Goal: Information Seeking & Learning: Learn about a topic

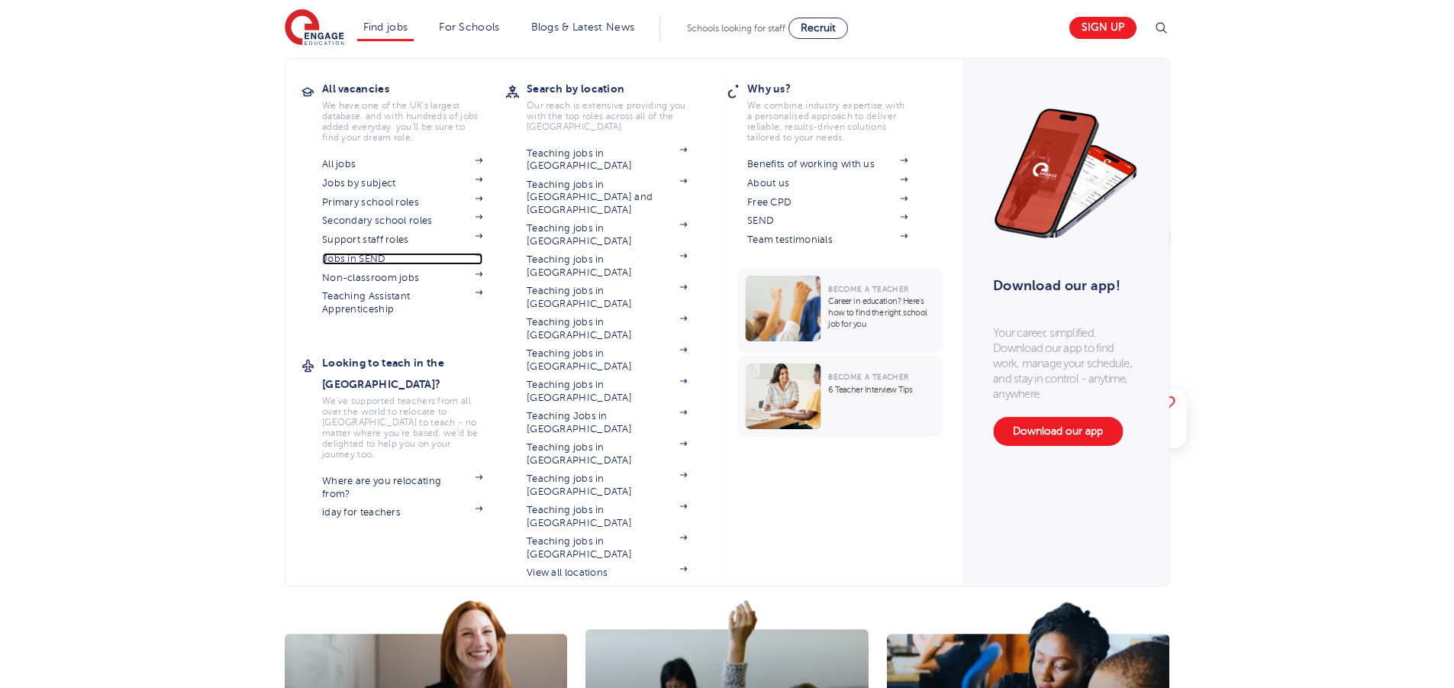
click at [394, 259] on link "Jobs in SEND" at bounding box center [402, 259] width 160 height 12
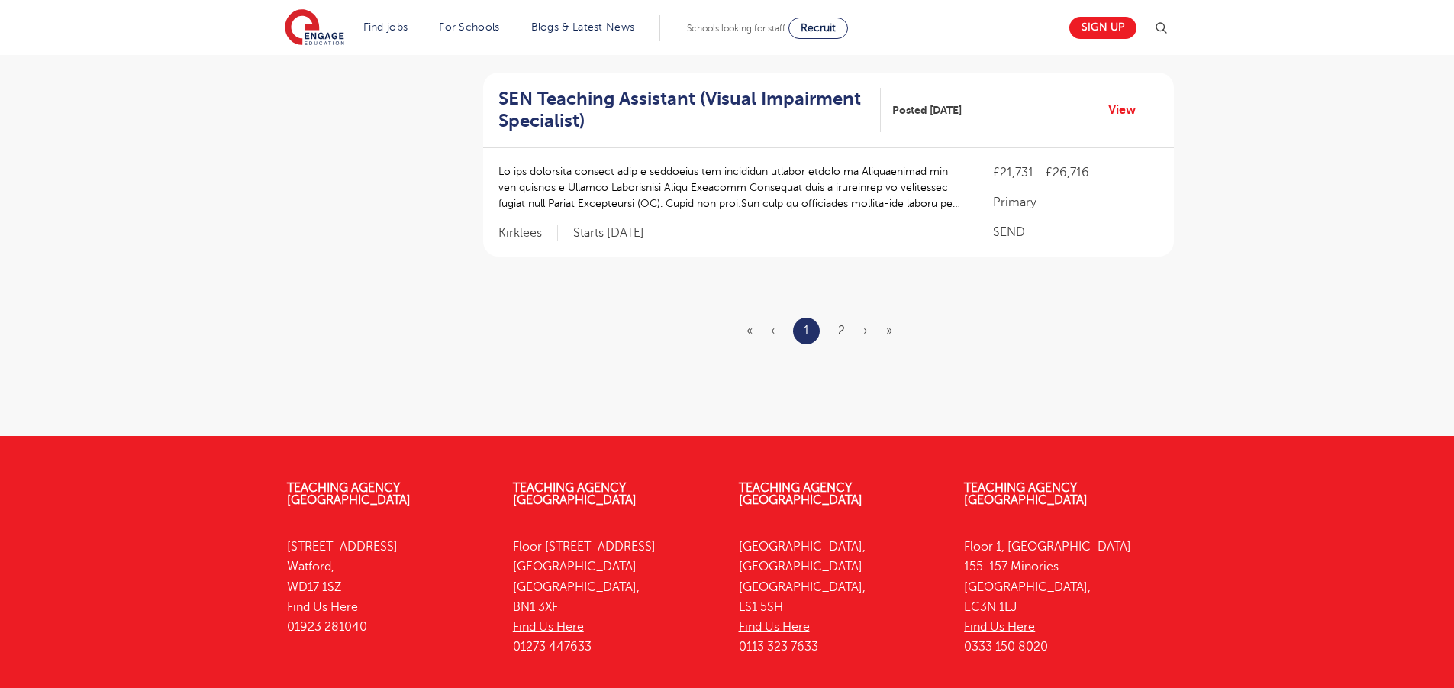
scroll to position [1834, 0]
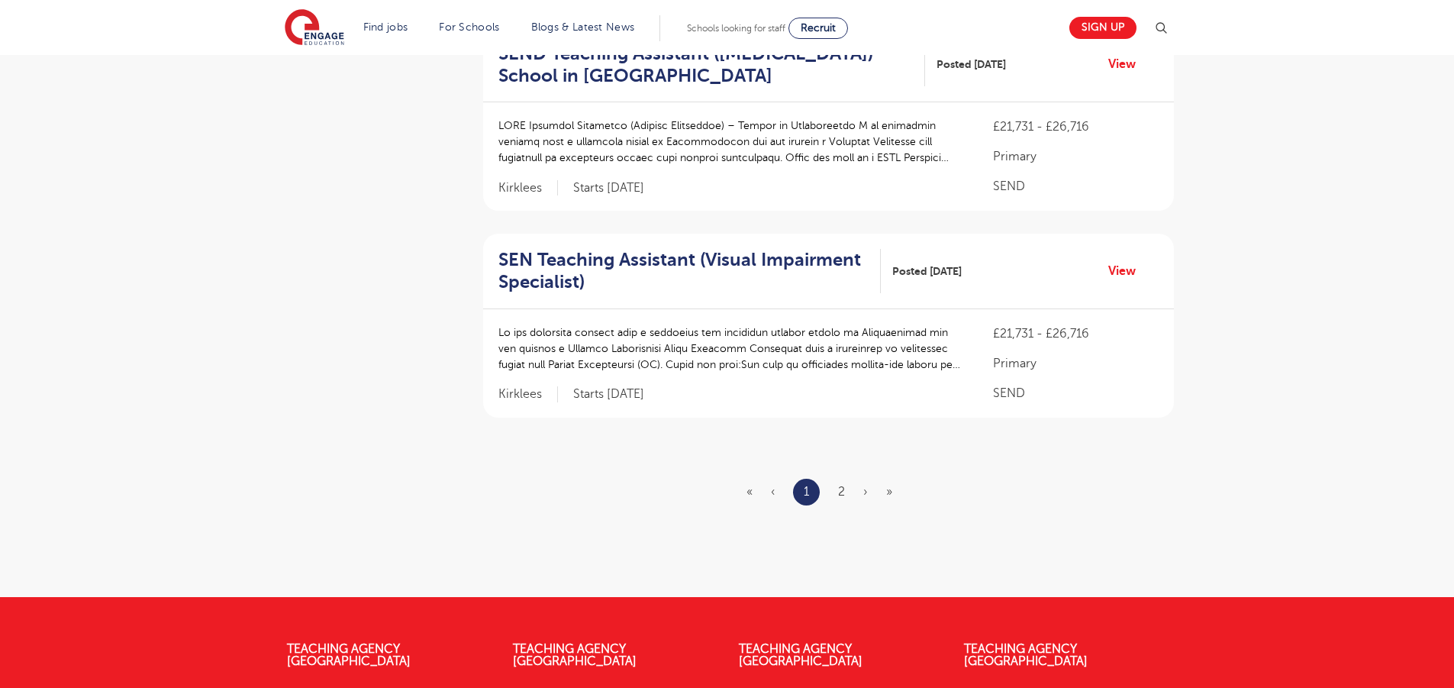
click at [845, 479] on ul "« ‹ 1 2 › »" at bounding box center [829, 492] width 164 height 27
click at [844, 485] on link "2" at bounding box center [841, 492] width 7 height 14
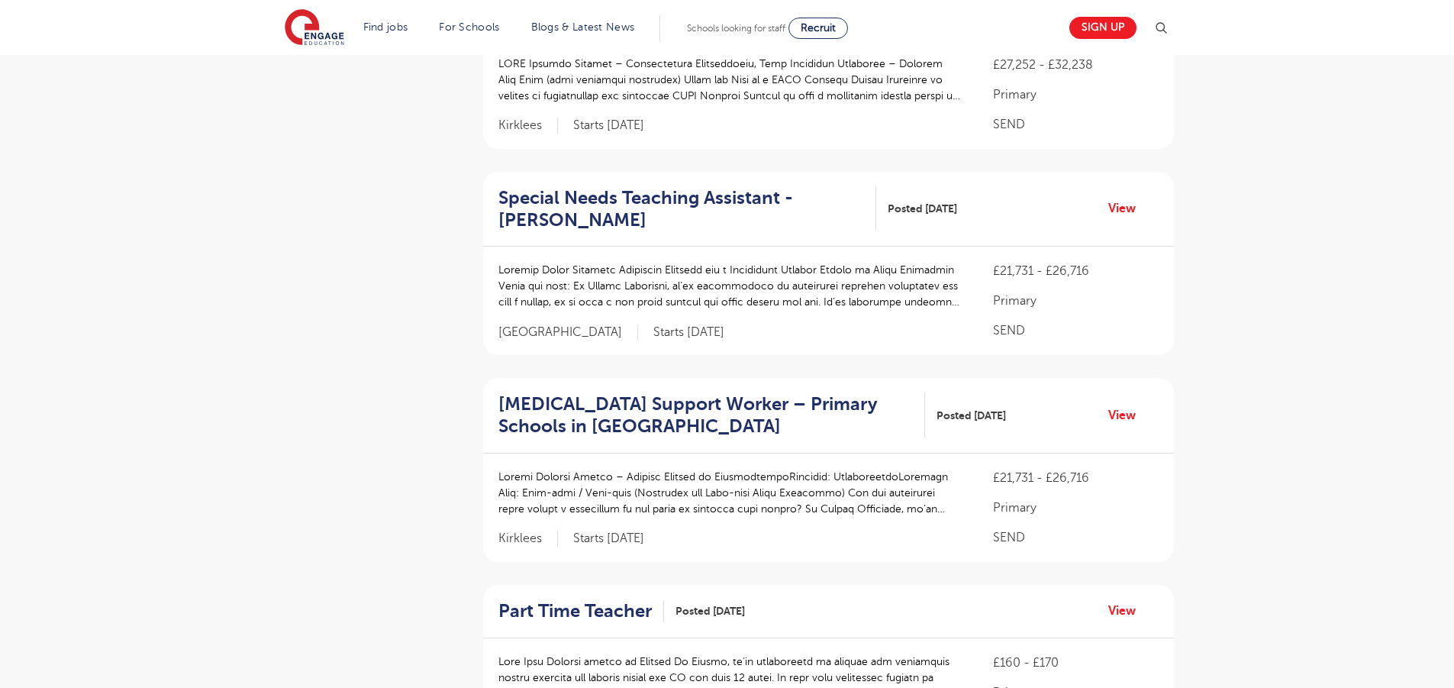
scroll to position [1848, 0]
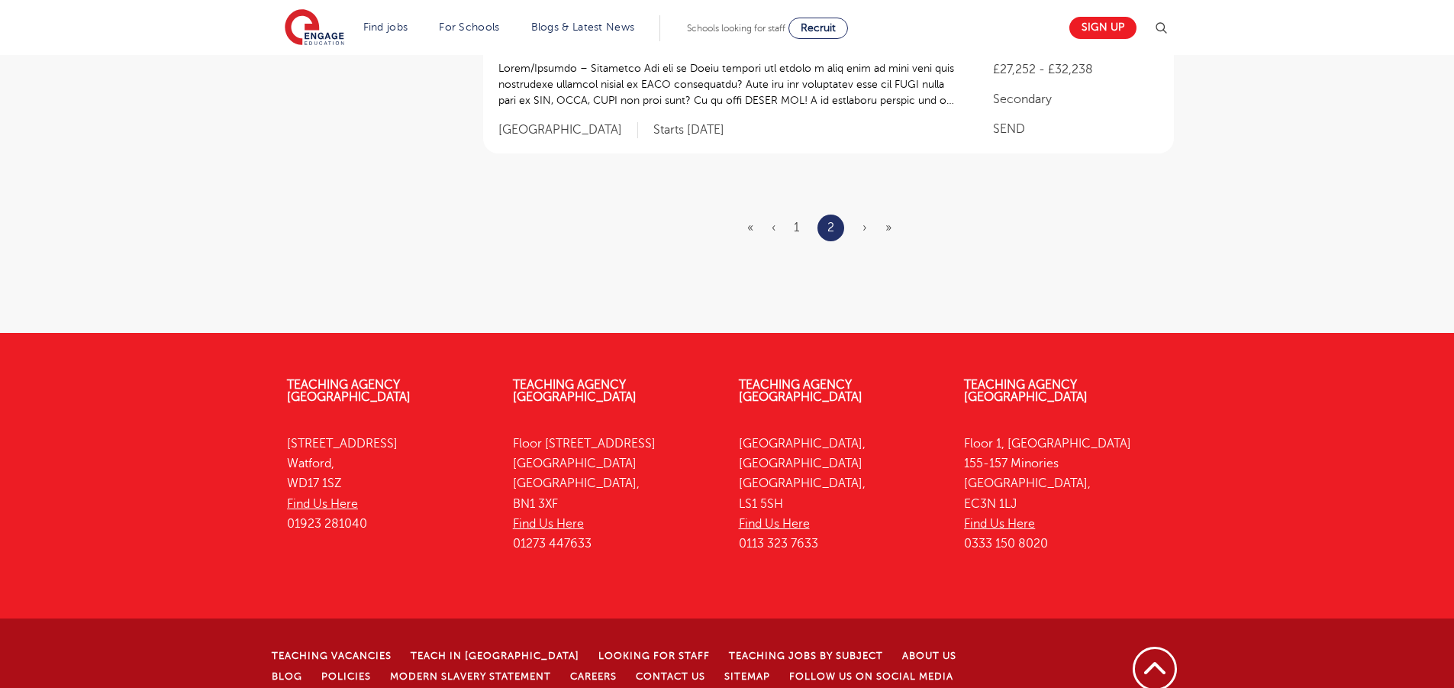
click at [869, 215] on ul "« ‹ 1 2 › »" at bounding box center [828, 228] width 163 height 27
click at [866, 215] on ul "« ‹ 1 2 › »" at bounding box center [828, 228] width 163 height 27
click at [863, 221] on span "›" at bounding box center [865, 228] width 5 height 14
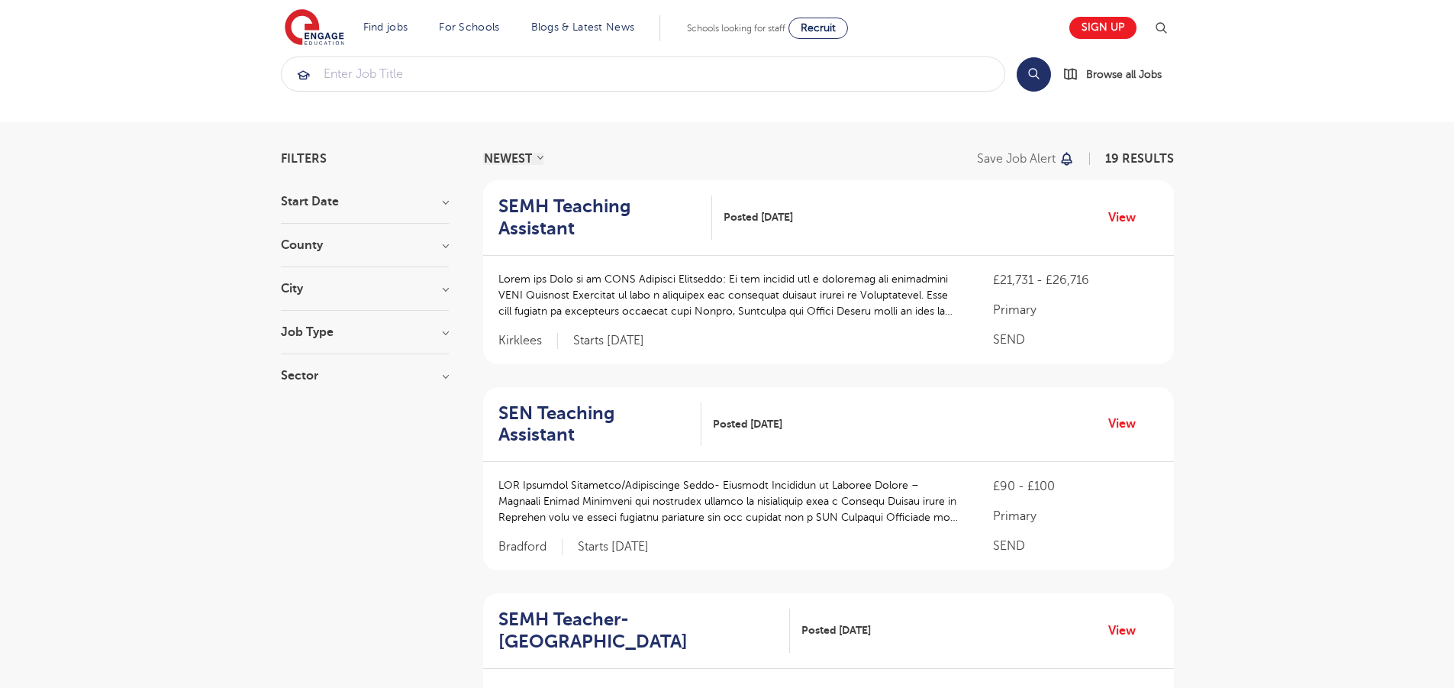
scroll to position [0, 0]
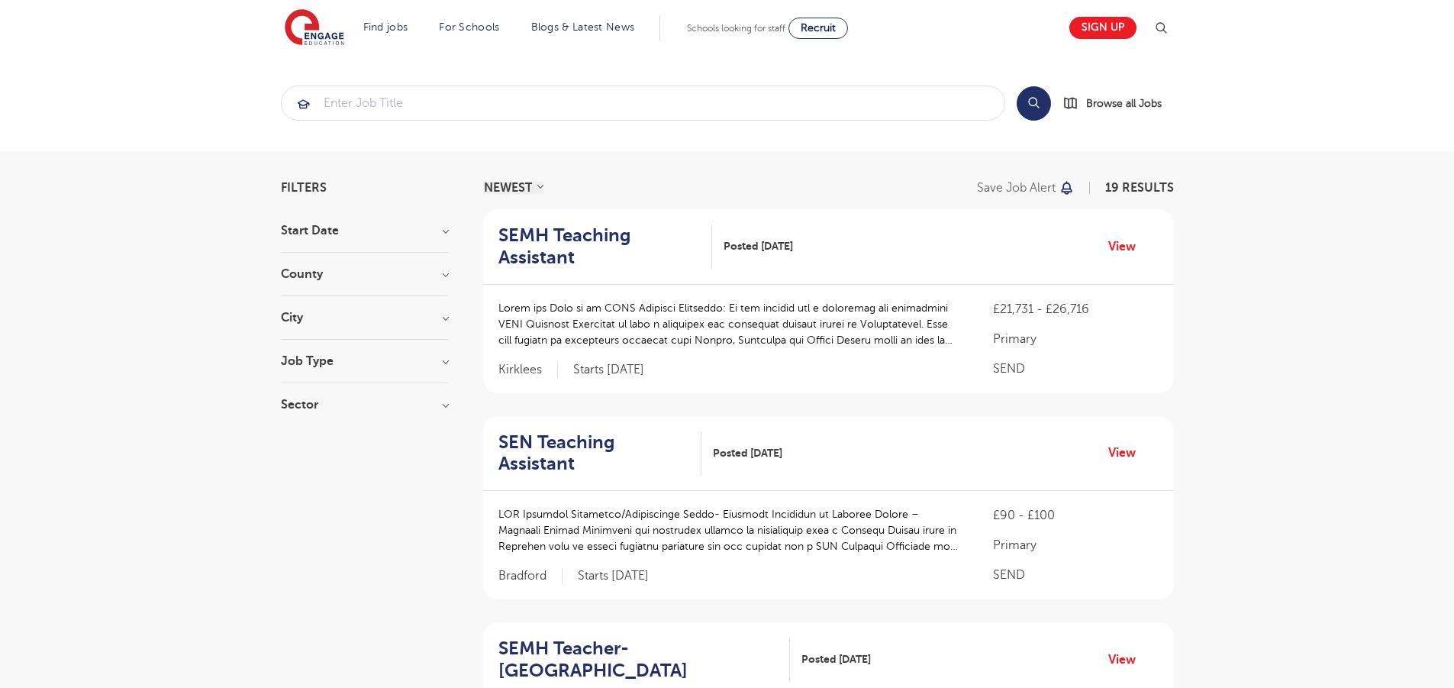
click at [315, 358] on h3 "Job Type" at bounding box center [365, 361] width 168 height 12
click at [329, 397] on span "Long Term" at bounding box center [333, 393] width 59 height 14
click at [314, 395] on input "Long Term 60" at bounding box center [309, 391] width 10 height 10
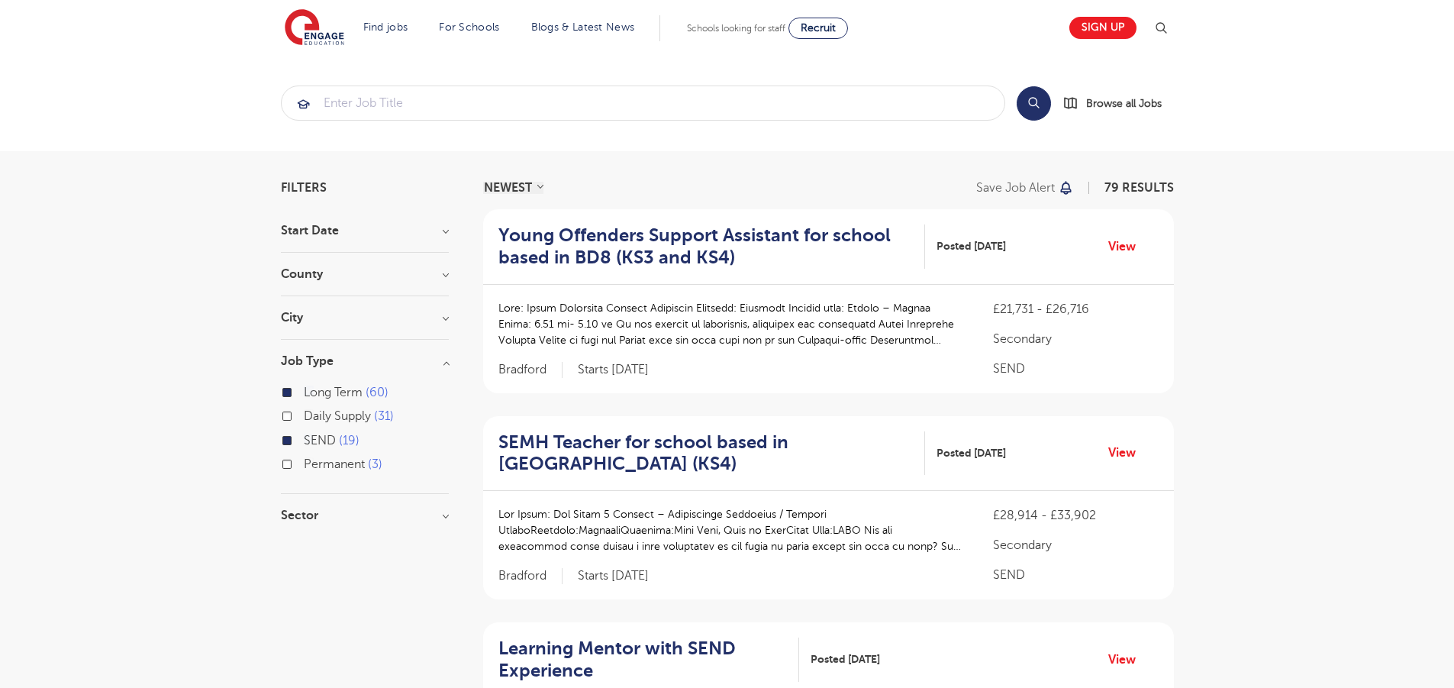
click at [324, 390] on span "Long Term" at bounding box center [333, 393] width 59 height 14
click at [314, 390] on input "Long Term 60" at bounding box center [309, 391] width 10 height 10
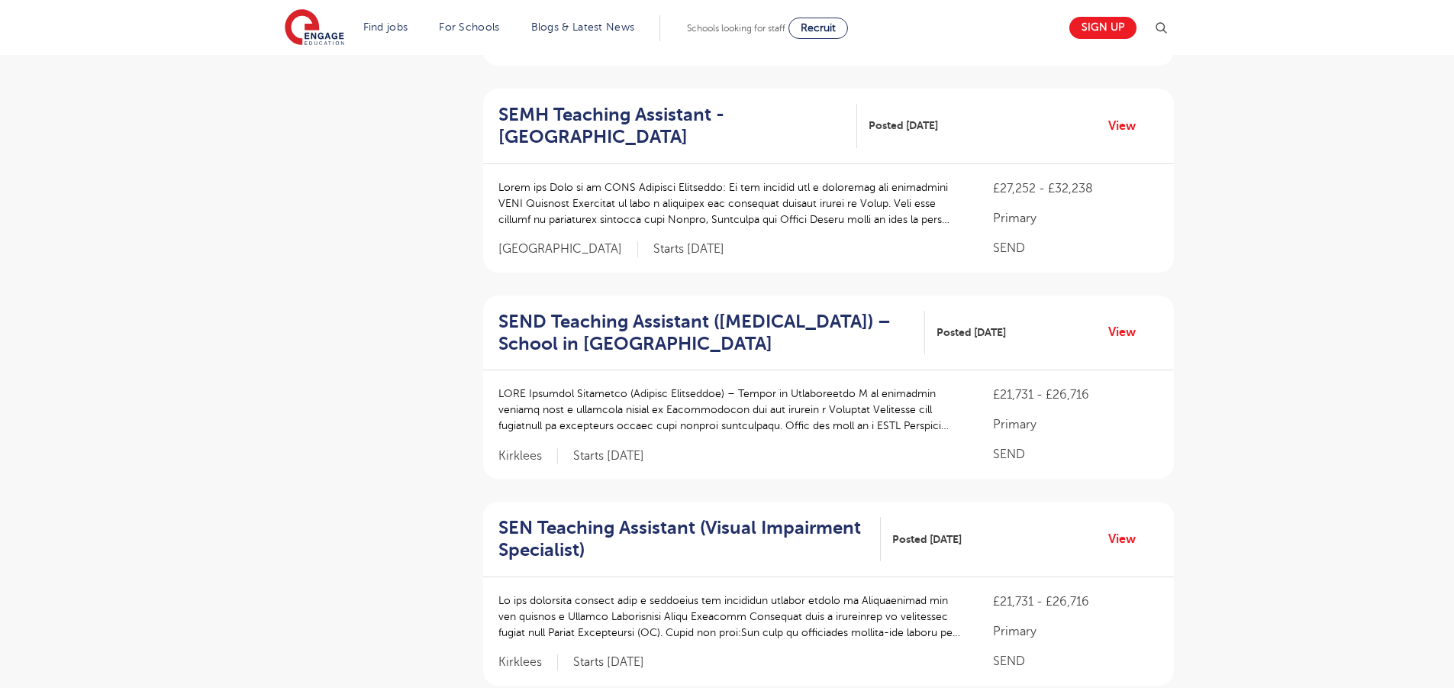
scroll to position [1921, 0]
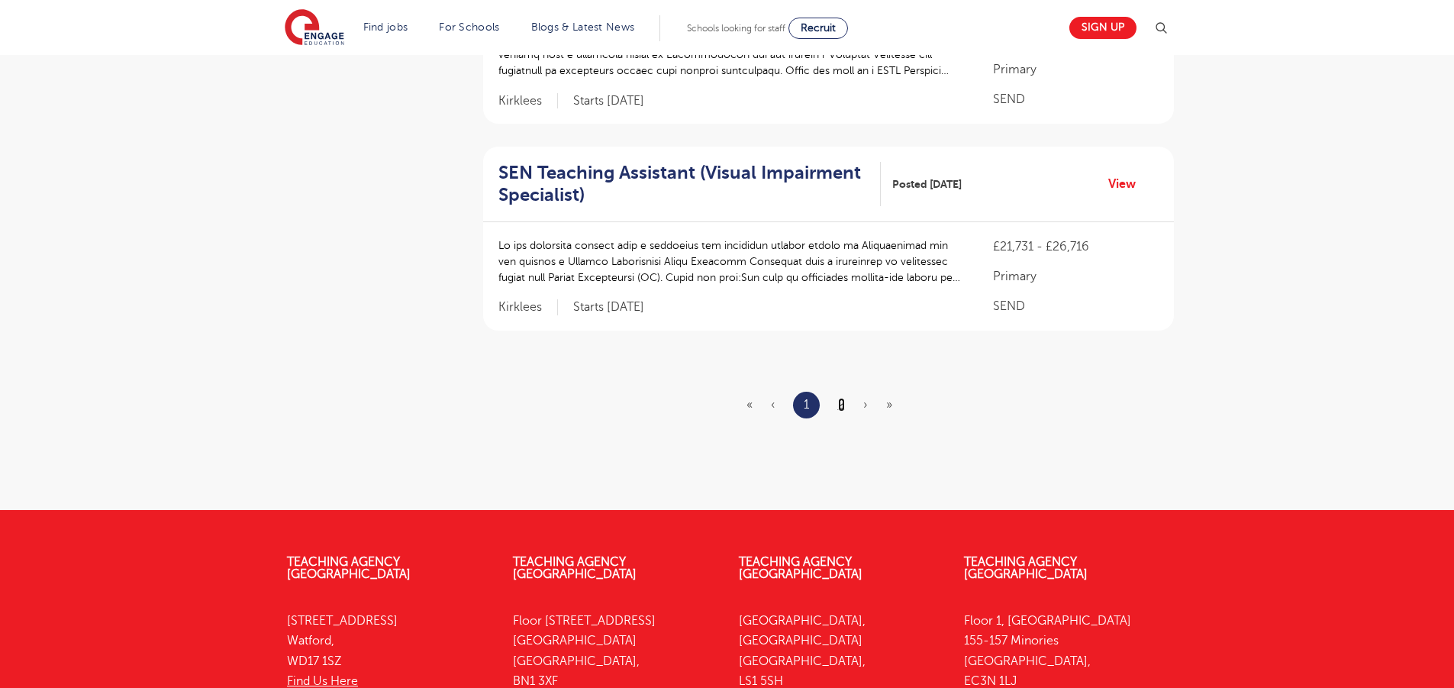
click at [844, 398] on link "2" at bounding box center [841, 405] width 7 height 14
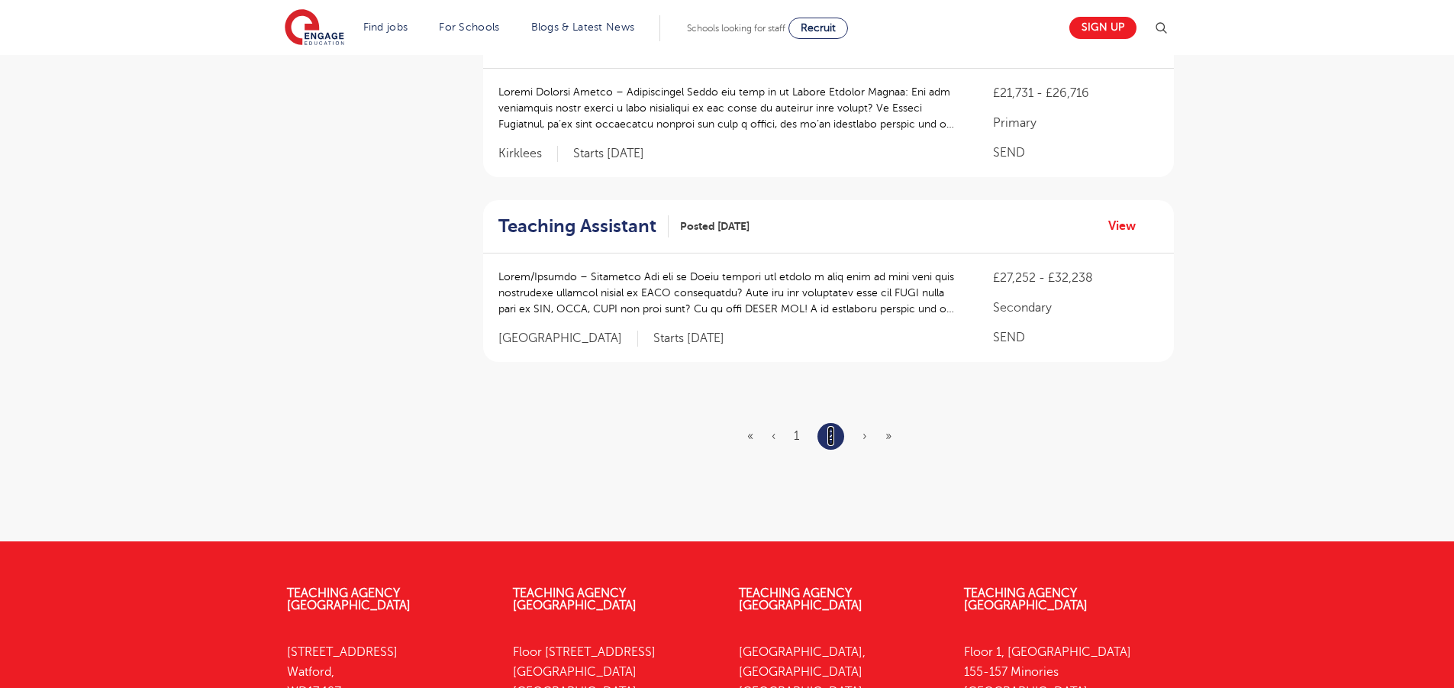
scroll to position [1848, 0]
